Goal: Task Accomplishment & Management: Manage account settings

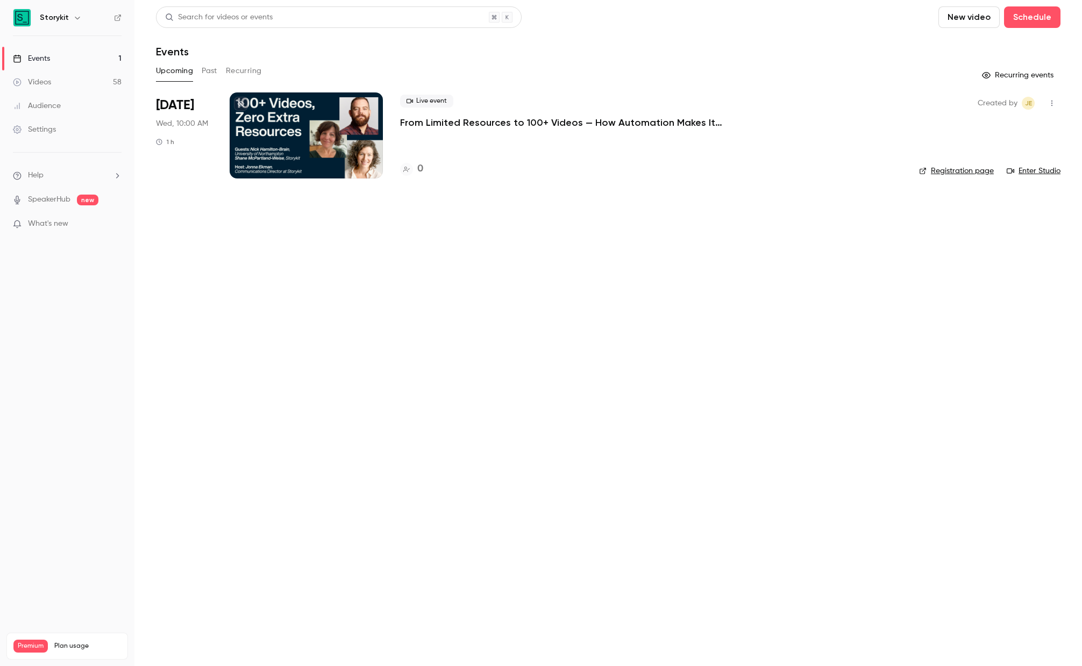
click at [494, 121] on p "From Limited Resources to 100+ Videos — How Automation Makes It Possible" at bounding box center [561, 122] width 323 height 13
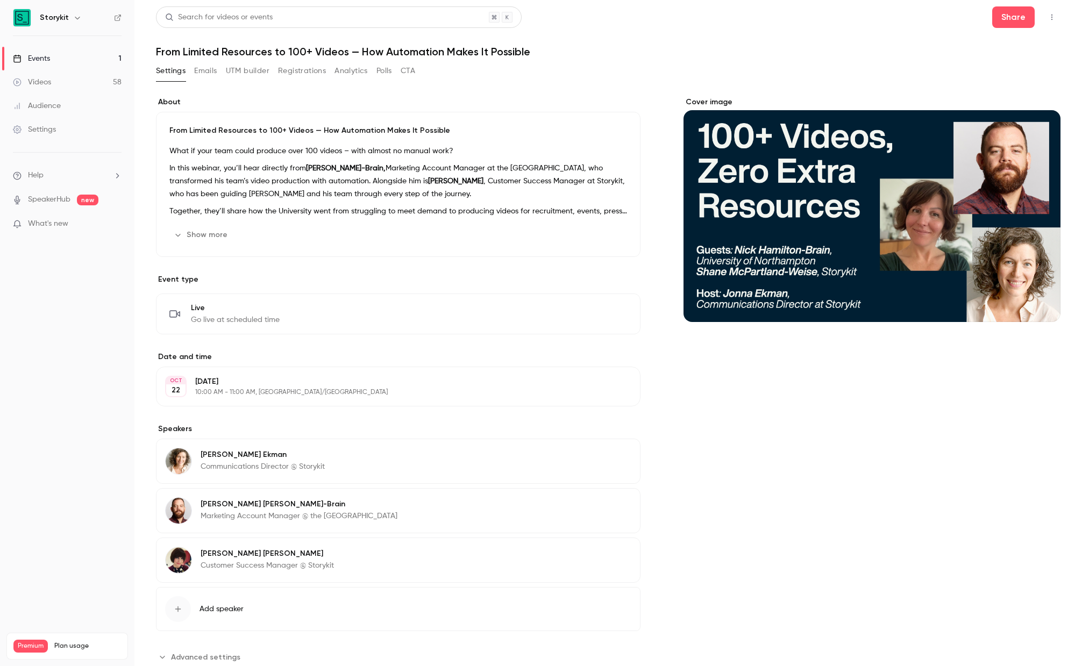
click at [246, 389] on p "10:00 AM - 11:00 AM, [GEOGRAPHIC_DATA]/[GEOGRAPHIC_DATA]" at bounding box center [389, 392] width 388 height 9
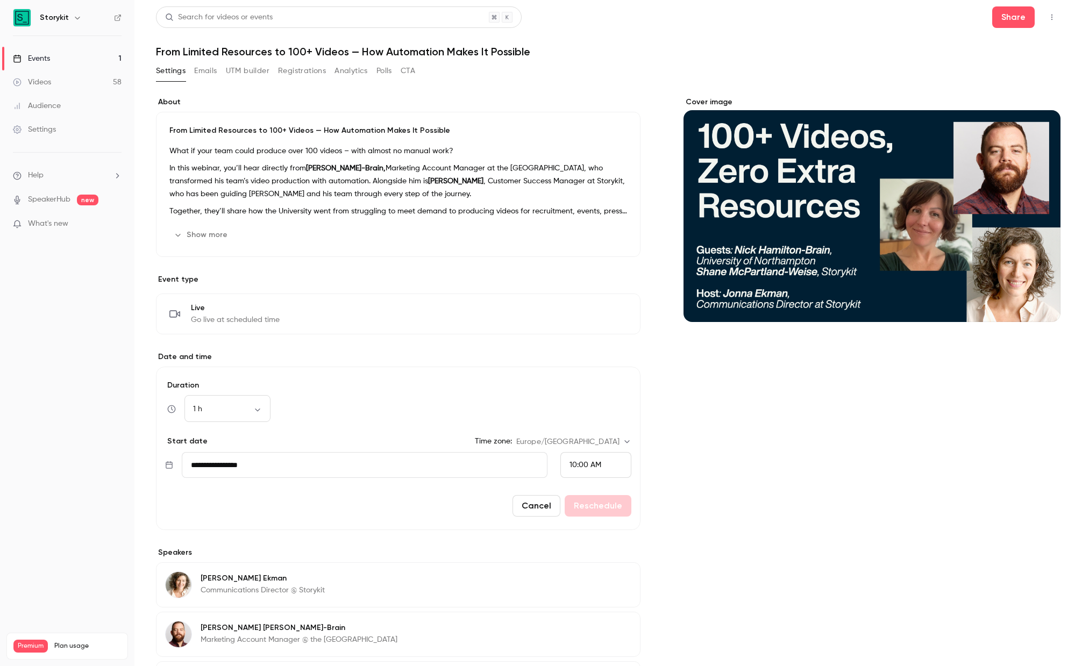
click at [238, 468] on input "**********" at bounding box center [365, 465] width 366 height 26
click at [344, 266] on icon "Next month" at bounding box center [343, 266] width 4 height 6
click at [253, 334] on button "5" at bounding box center [253, 331] width 19 height 19
type input "**********"
click at [589, 506] on button "Reschedule" at bounding box center [597, 506] width 67 height 22
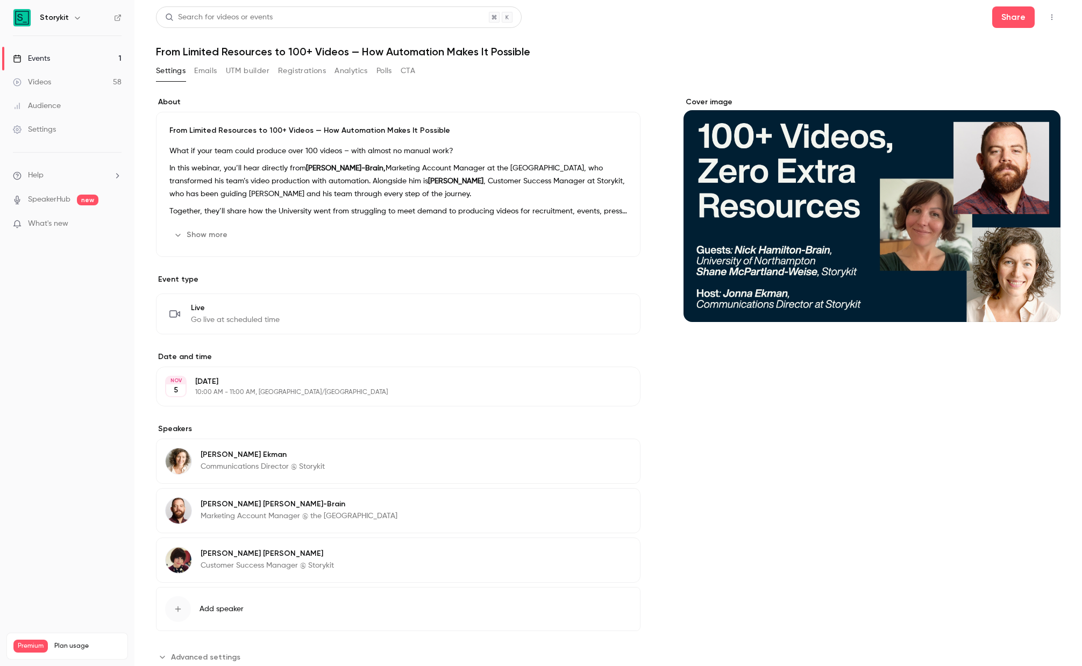
click at [810, 38] on header "Search for videos or events Share From Limited Resources to 100+ Videos — How A…" at bounding box center [608, 32] width 904 height 52
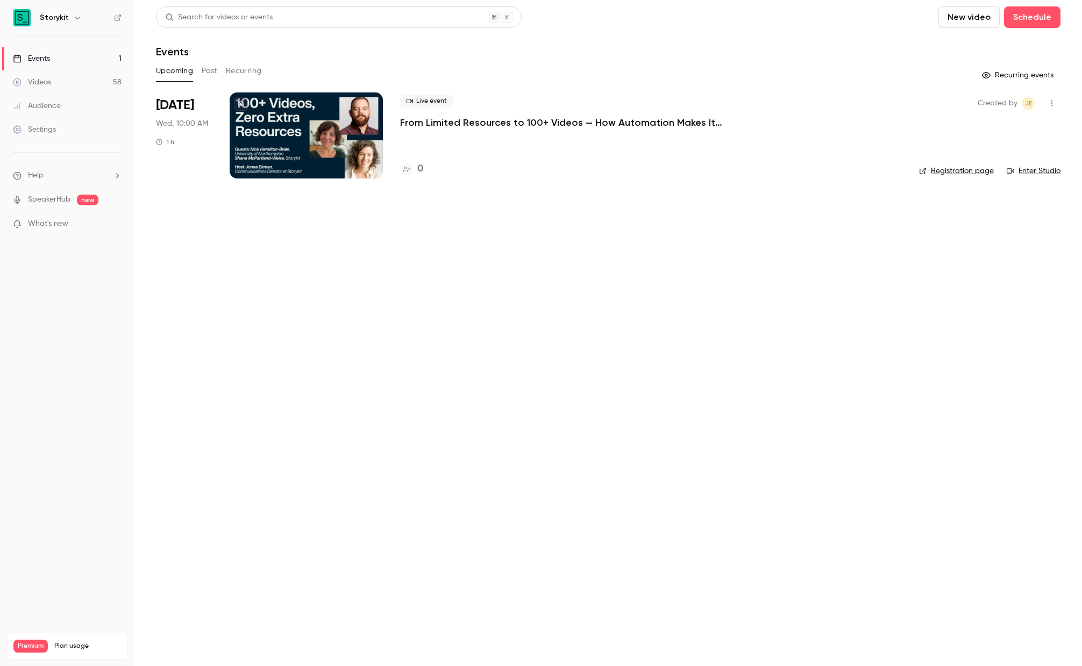
click at [1049, 101] on icon "button" at bounding box center [1051, 103] width 9 height 8
click at [983, 163] on div "Invite to Studio" at bounding box center [1010, 158] width 82 height 11
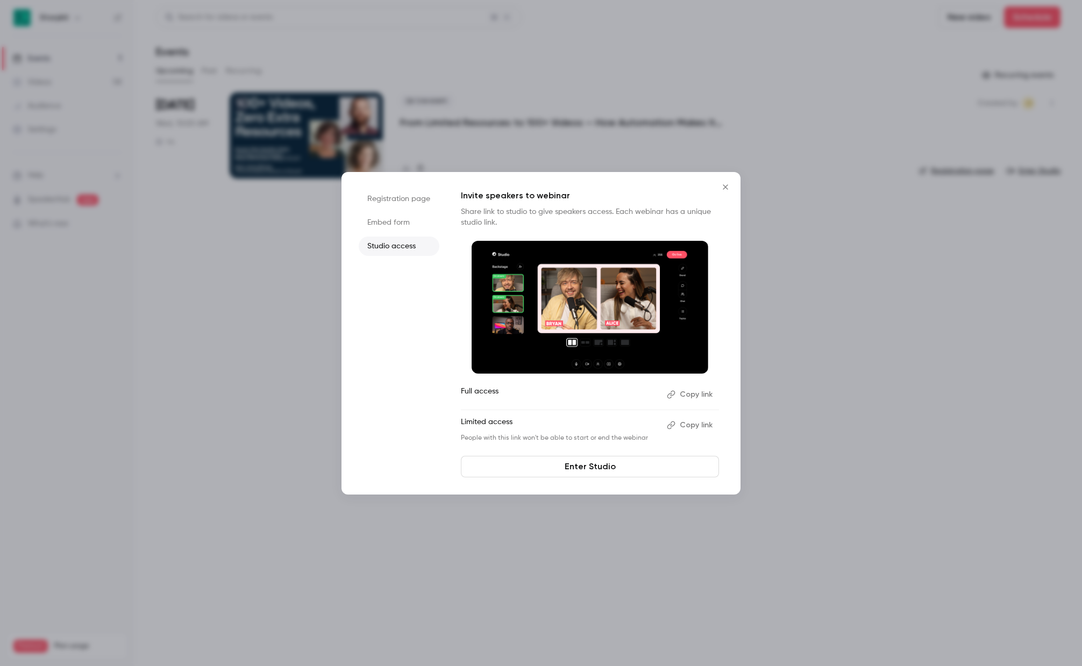
click at [685, 427] on button "Copy link" at bounding box center [690, 425] width 56 height 17
click at [725, 185] on icon "Close" at bounding box center [725, 185] width 13 height 9
